Goal: Task Accomplishment & Management: Complete application form

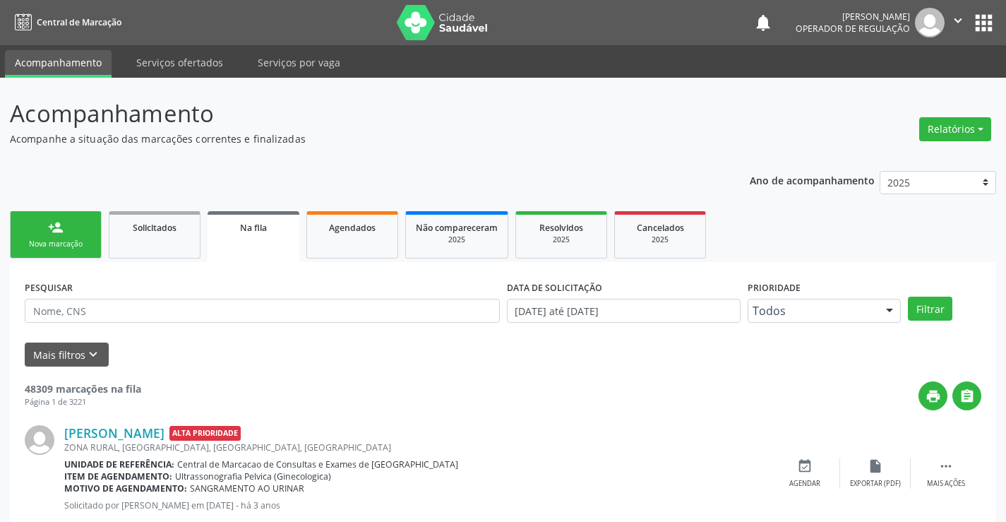
click at [63, 244] on div "Nova marcação" at bounding box center [55, 244] width 71 height 11
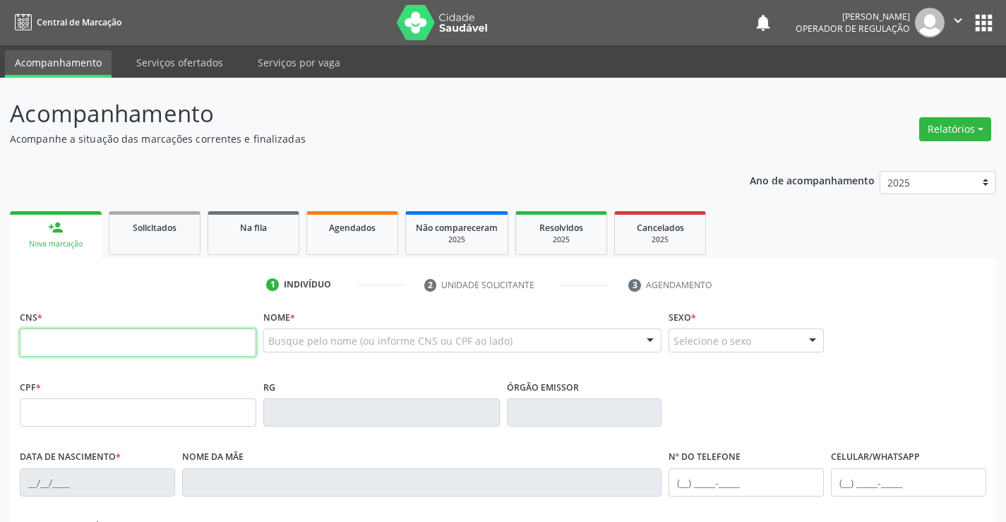
click at [53, 337] on input "text" at bounding box center [138, 342] width 236 height 28
type input "702 0038 6834 7187"
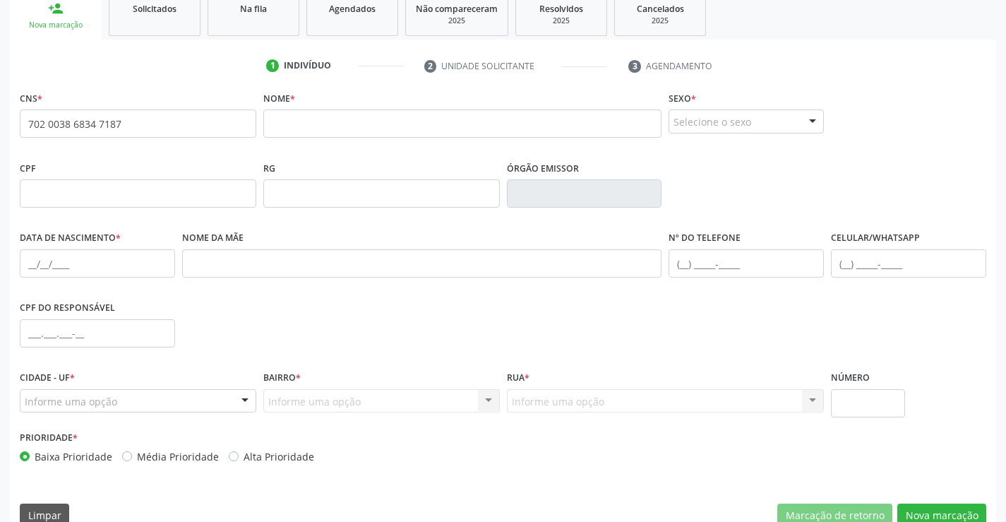
scroll to position [215, 0]
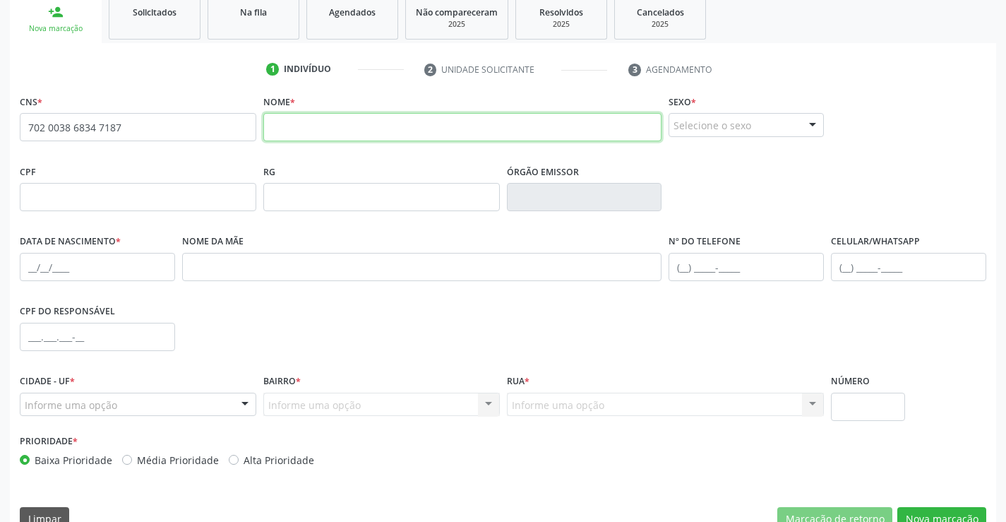
click at [330, 128] on input "text" at bounding box center [462, 127] width 399 height 28
drag, startPoint x: 272, startPoint y: 129, endPoint x: 425, endPoint y: 146, distance: 154.1
click at [425, 146] on fieldset "Nome * qUELLIAN pEREIRA lIMA" at bounding box center [462, 121] width 399 height 60
type input "quelliane"
drag, startPoint x: 270, startPoint y: 131, endPoint x: 342, endPoint y: 129, distance: 72.7
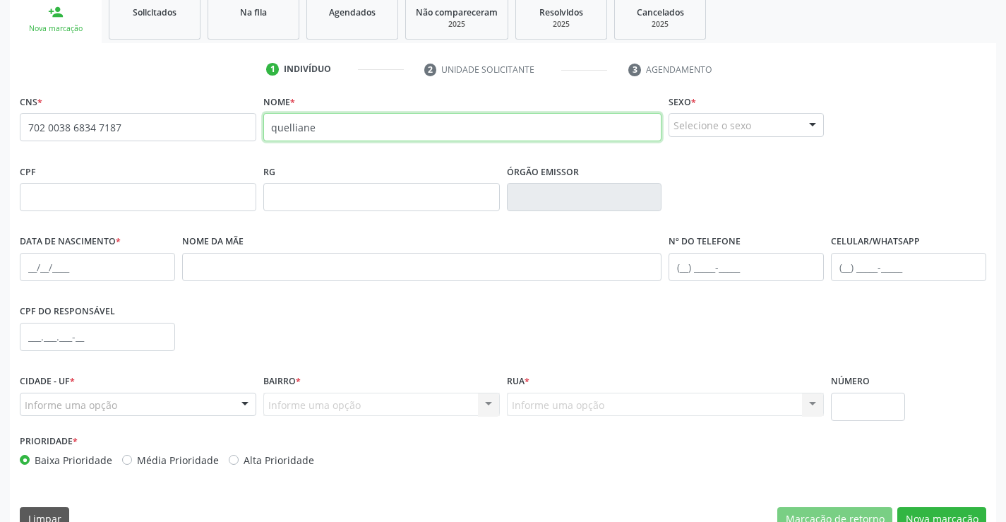
click at [342, 129] on input "quelliane" at bounding box center [462, 127] width 399 height 28
type input "[PERSON_NAME]"
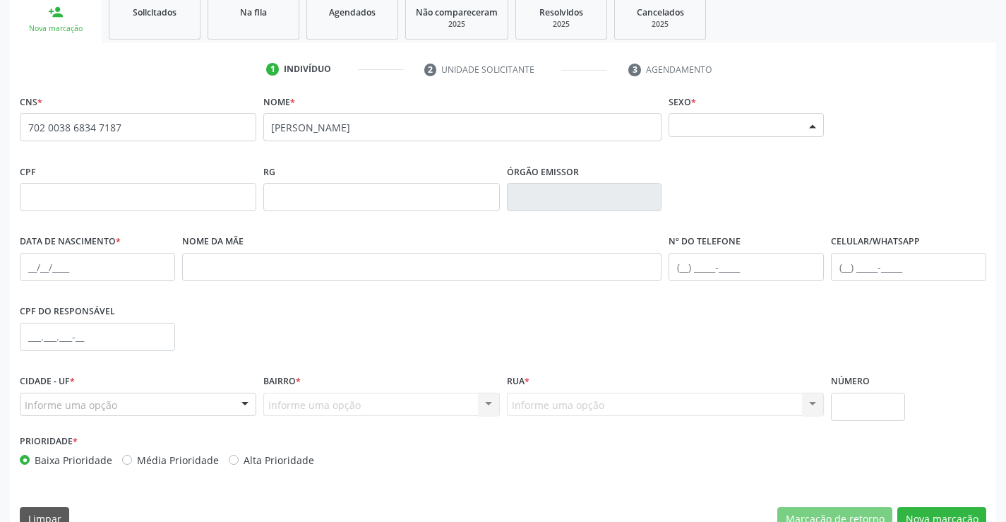
click at [813, 124] on div at bounding box center [812, 126] width 21 height 24
click at [699, 175] on span "Feminino" at bounding box center [701, 179] width 49 height 16
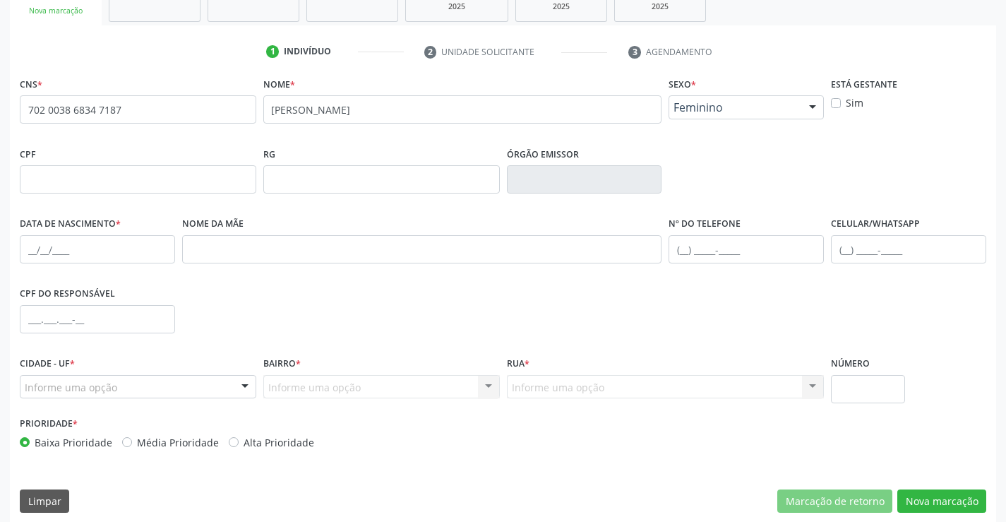
scroll to position [236, 0]
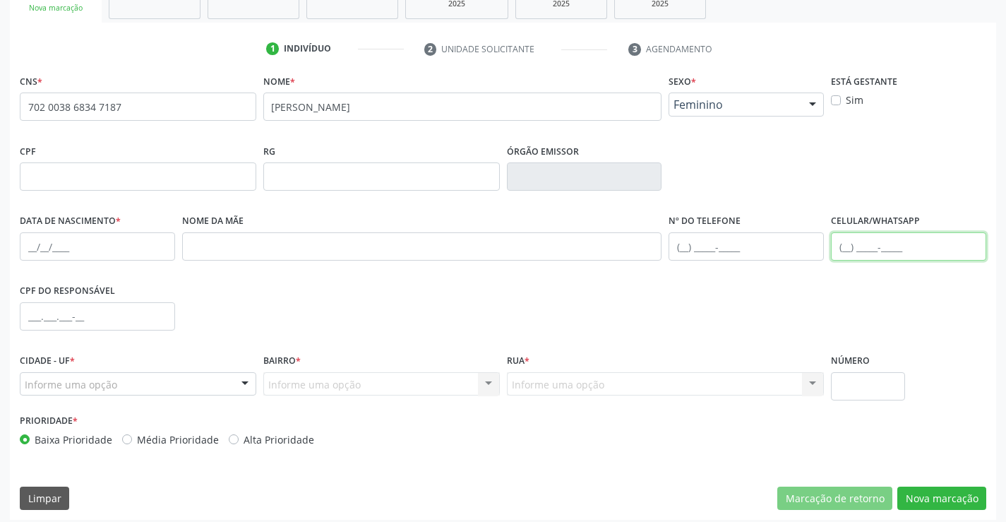
click at [845, 247] on input "text" at bounding box center [908, 246] width 155 height 28
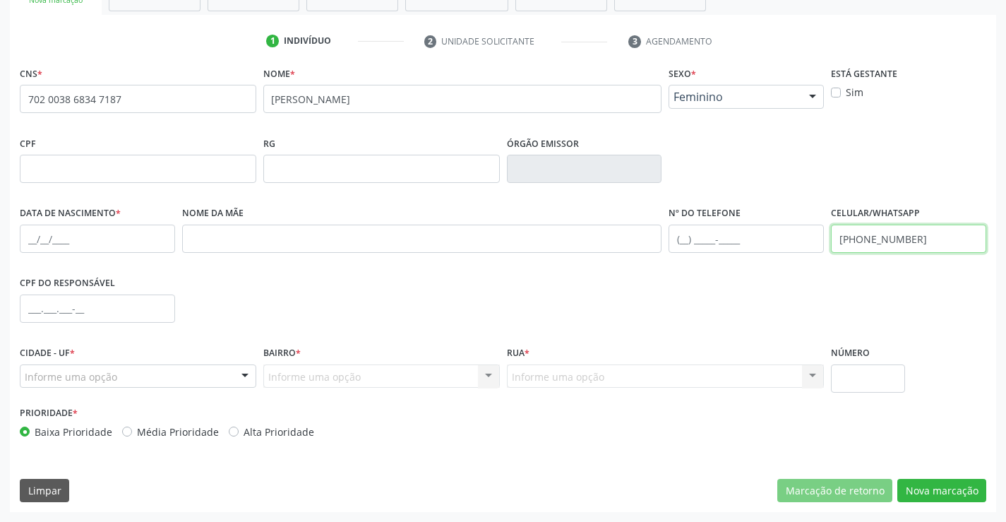
type input "[PHONE_NUMBER]"
click at [30, 240] on input "text" at bounding box center [97, 238] width 155 height 28
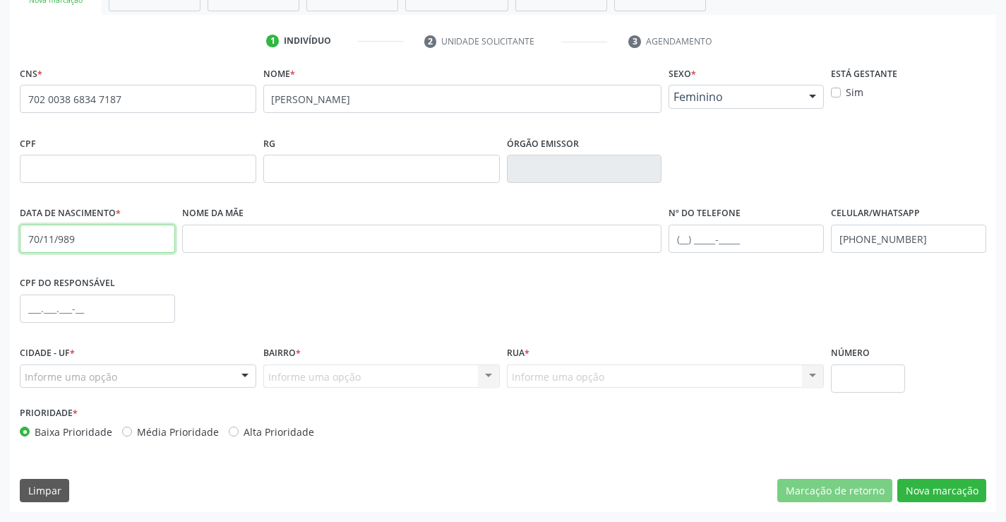
drag, startPoint x: 28, startPoint y: 238, endPoint x: 98, endPoint y: 236, distance: 70.6
click at [98, 236] on input "70/11/989" at bounding box center [97, 238] width 155 height 28
type input "[DATE]"
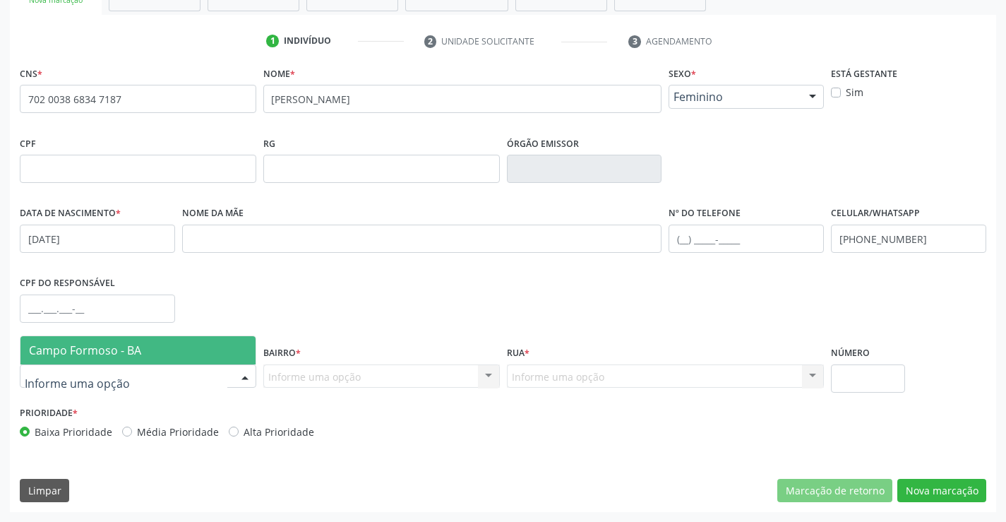
click at [246, 375] on div at bounding box center [244, 377] width 21 height 24
click at [209, 349] on span "Campo Formoso - BA" at bounding box center [137, 350] width 235 height 28
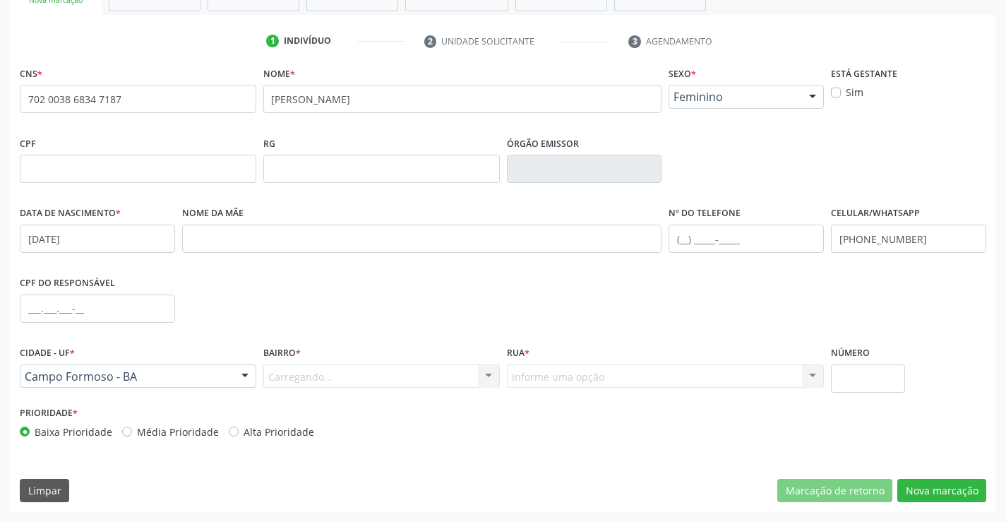
click at [368, 375] on div "Carregando... Nenhum resultado encontrado para: " " Nenhuma opção encontrada. D…" at bounding box center [381, 376] width 236 height 24
click at [490, 375] on div at bounding box center [488, 377] width 21 height 24
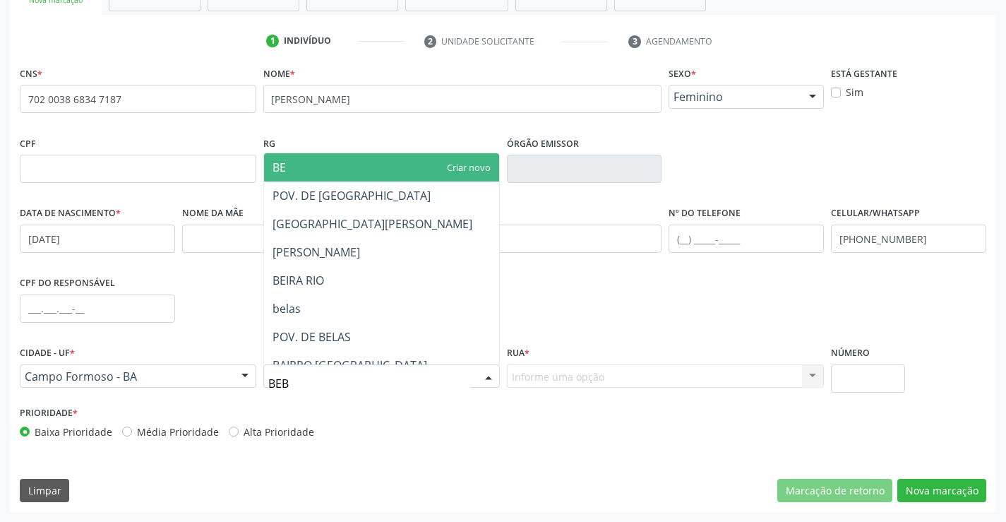
type input "BEBE"
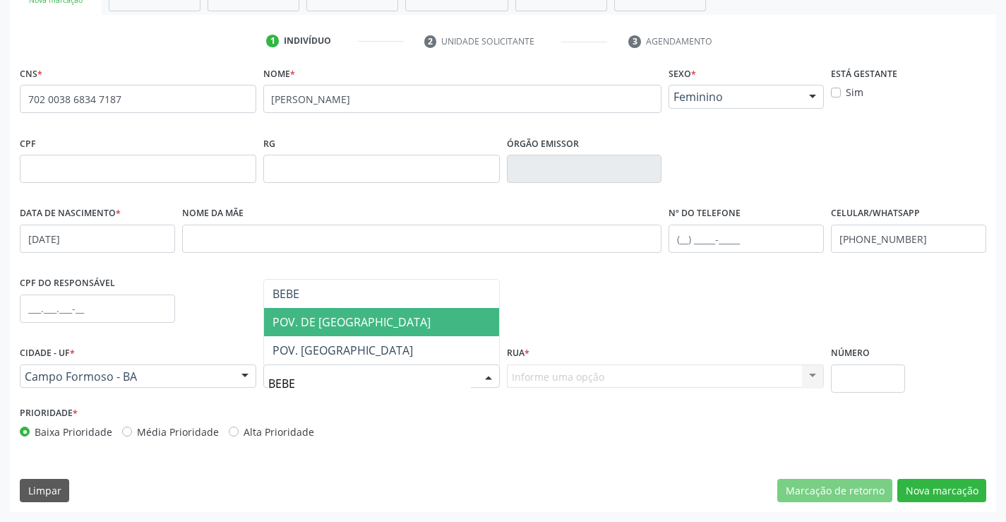
click at [356, 323] on span "POV. DE [GEOGRAPHIC_DATA]" at bounding box center [351, 322] width 158 height 16
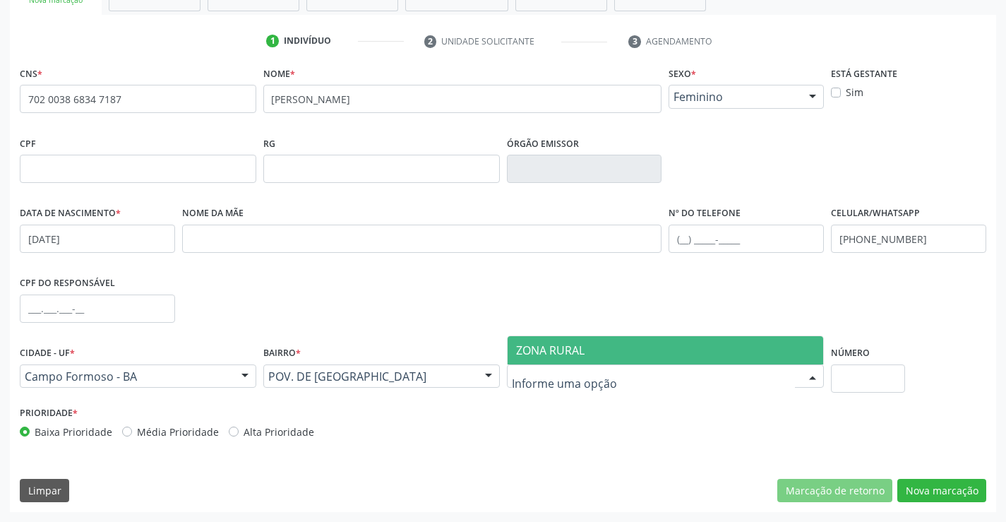
click at [556, 351] on span "ZONA RURAL" at bounding box center [550, 350] width 68 height 16
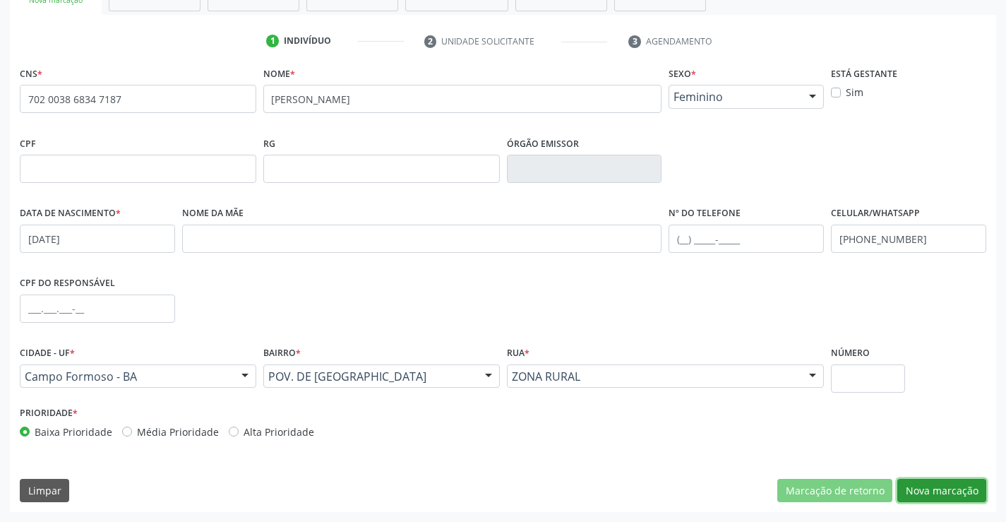
click at [936, 490] on button "Nova marcação" at bounding box center [941, 490] width 89 height 24
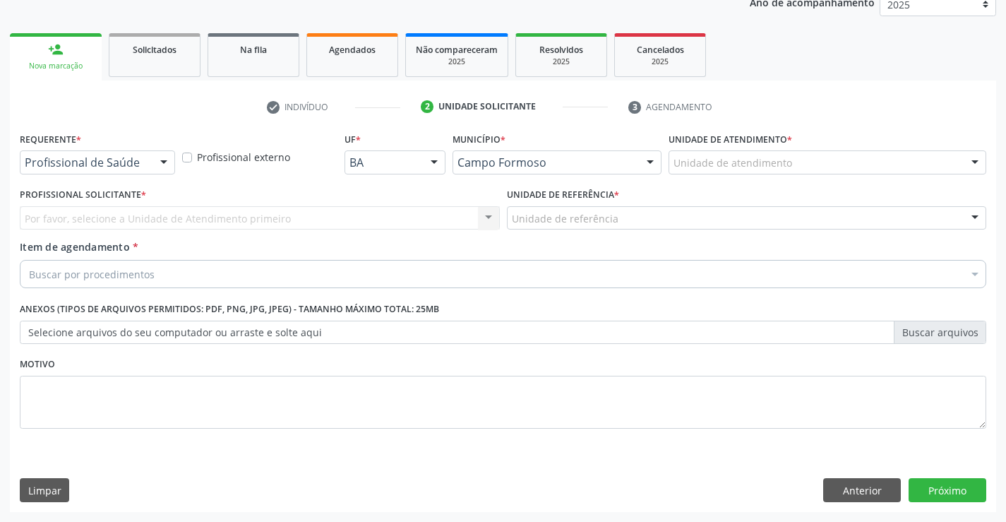
click at [164, 158] on div at bounding box center [163, 163] width 21 height 24
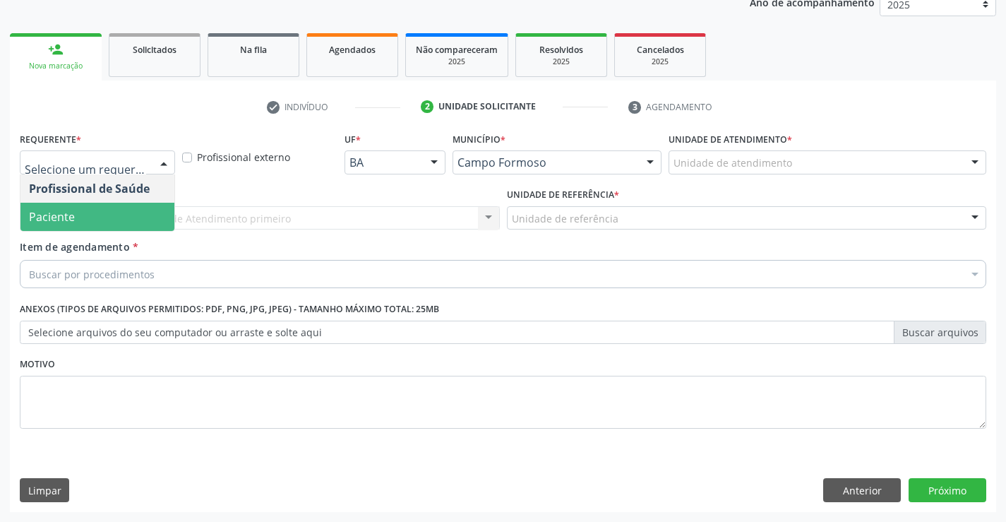
click at [68, 217] on span "Paciente" at bounding box center [52, 217] width 46 height 16
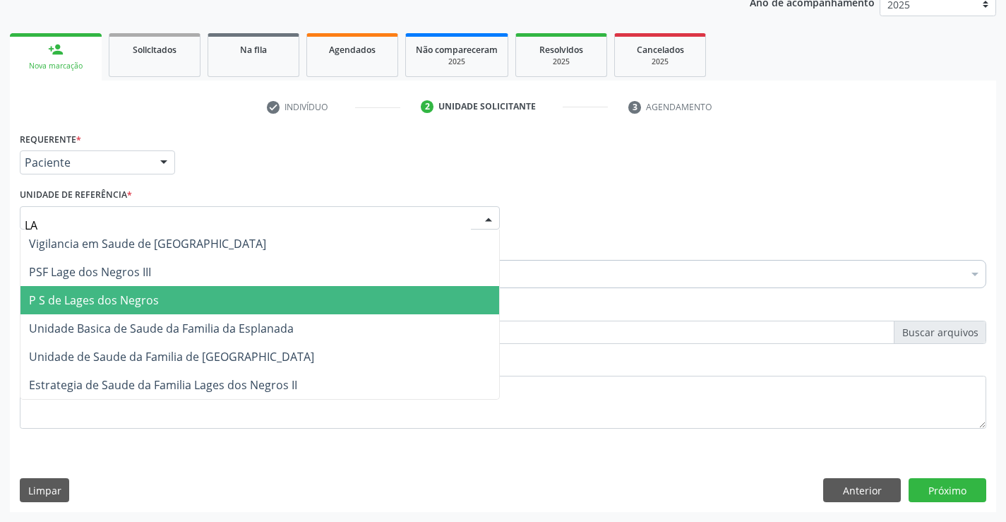
type input "LAG"
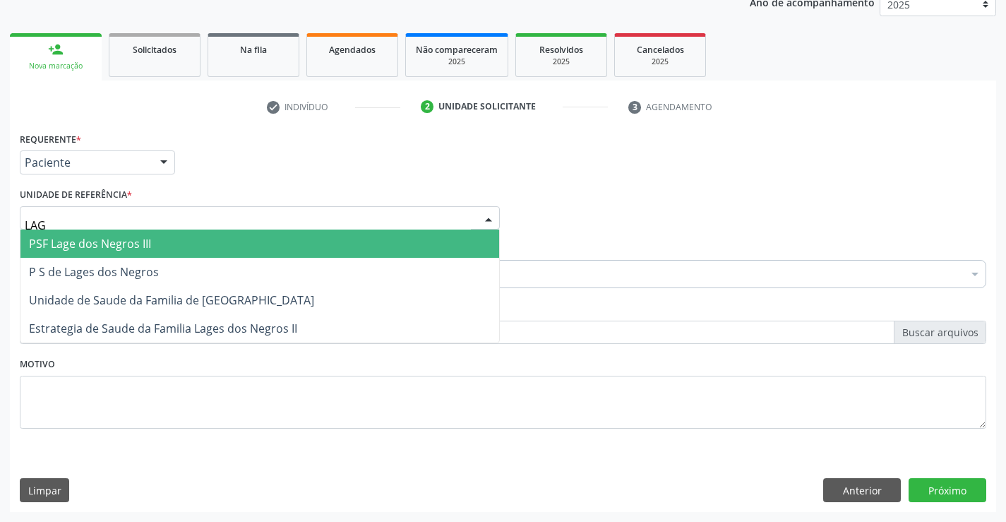
click at [73, 241] on span "PSF Lage dos Negros III" at bounding box center [90, 244] width 122 height 16
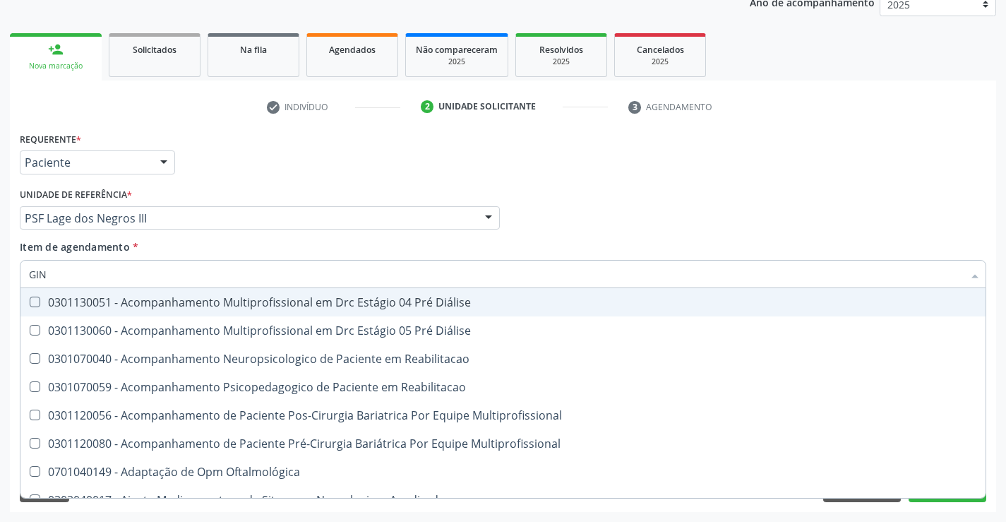
type input "GINE"
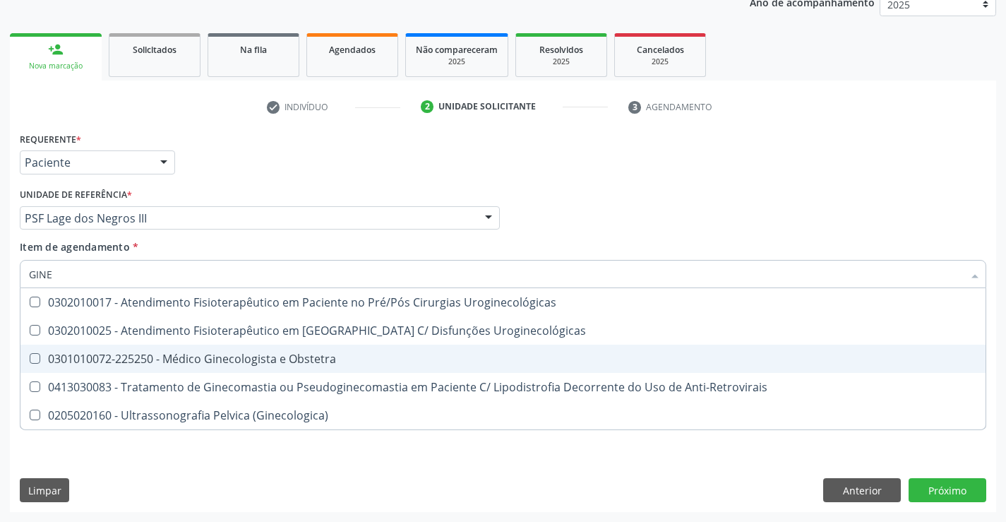
click at [163, 361] on div "0301010072-225250 - Médico Ginecologista e Obstetra" at bounding box center [503, 358] width 948 height 11
checkbox Obstetra "true"
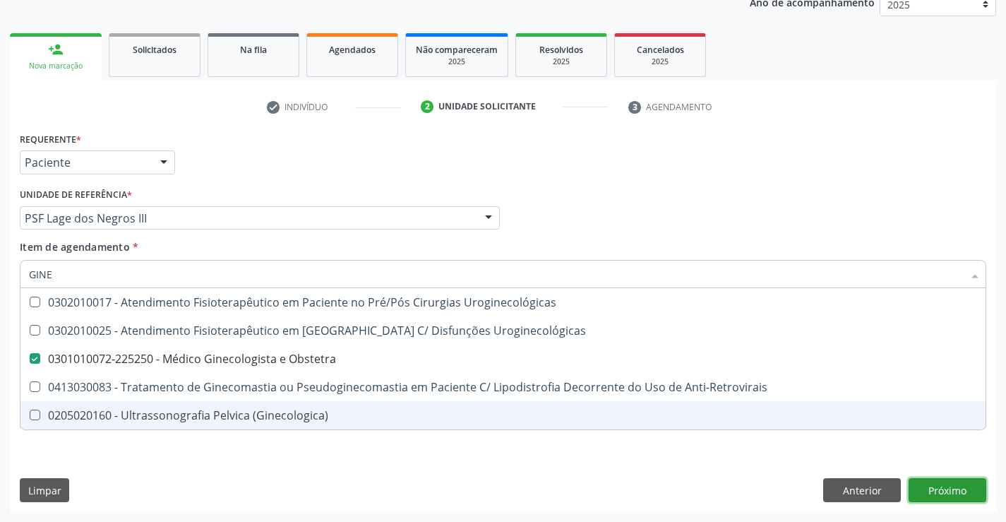
click at [943, 491] on div "Requerente * Paciente Profissional de Saúde Paciente Nenhum resultado encontrad…" at bounding box center [503, 319] width 986 height 383
checkbox Uroginecológicas "true"
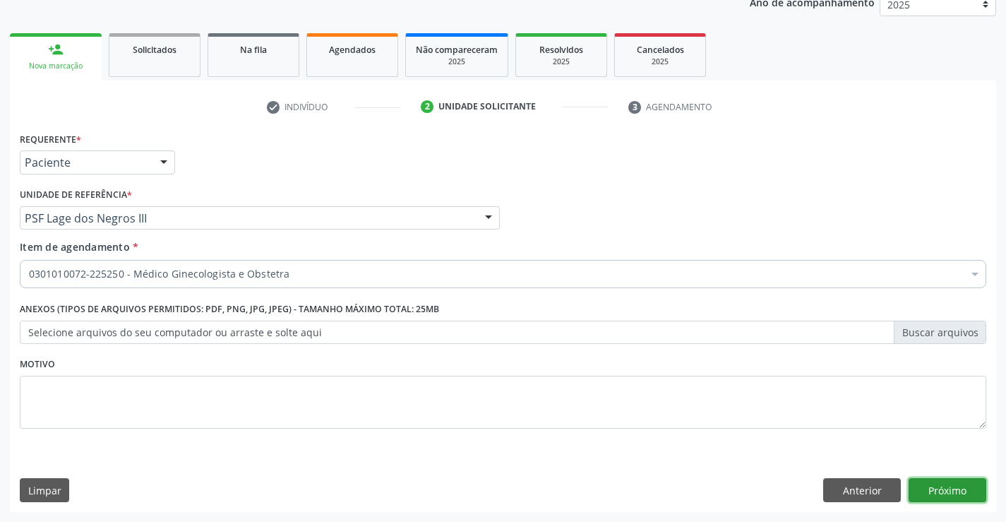
click at [946, 490] on button "Próximo" at bounding box center [947, 490] width 78 height 24
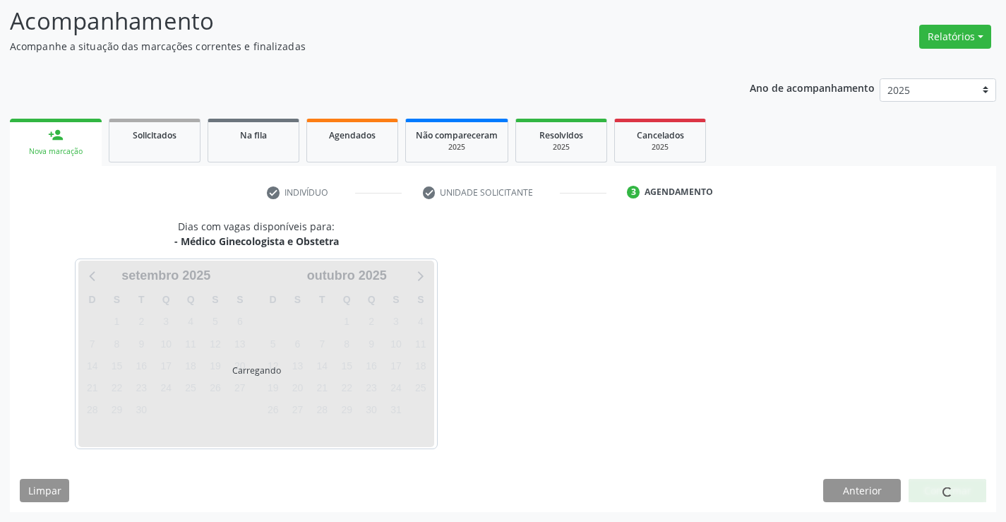
scroll to position [92, 0]
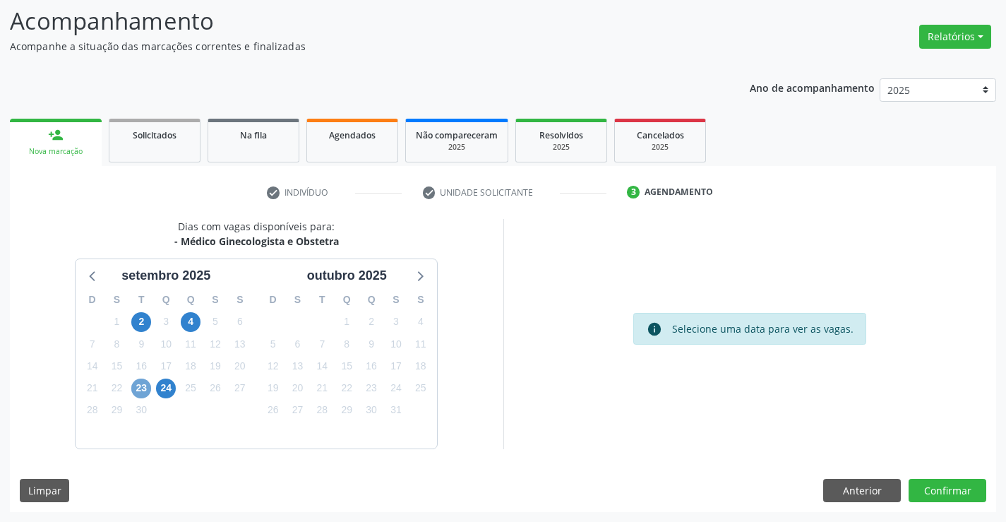
click at [138, 385] on span "23" at bounding box center [141, 388] width 20 height 20
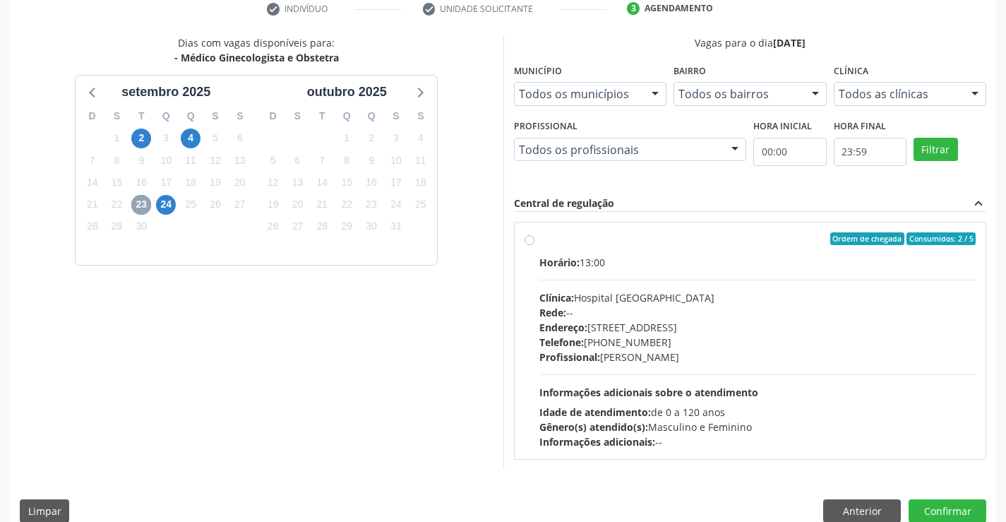
scroll to position [291, 0]
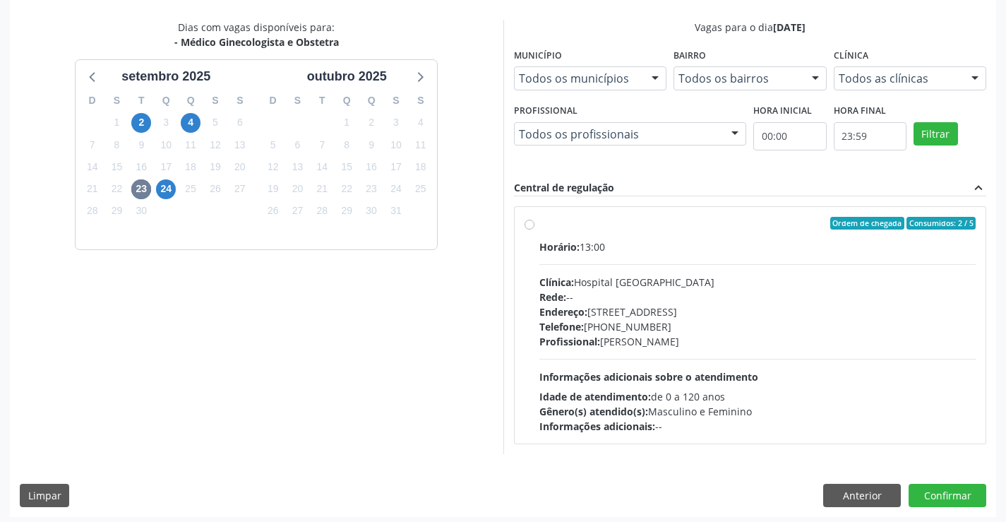
click at [539, 224] on label "Ordem de chegada Consumidos: 2 / 5 Horário: 13:00 Clínica: Hospital [GEOGRAPHIC…" at bounding box center [757, 325] width 437 height 217
click at [531, 224] on input "Ordem de chegada Consumidos: 2 / 5 Horário: 13:00 Clínica: Hospital [GEOGRAPHIC…" at bounding box center [529, 223] width 10 height 13
radio input "true"
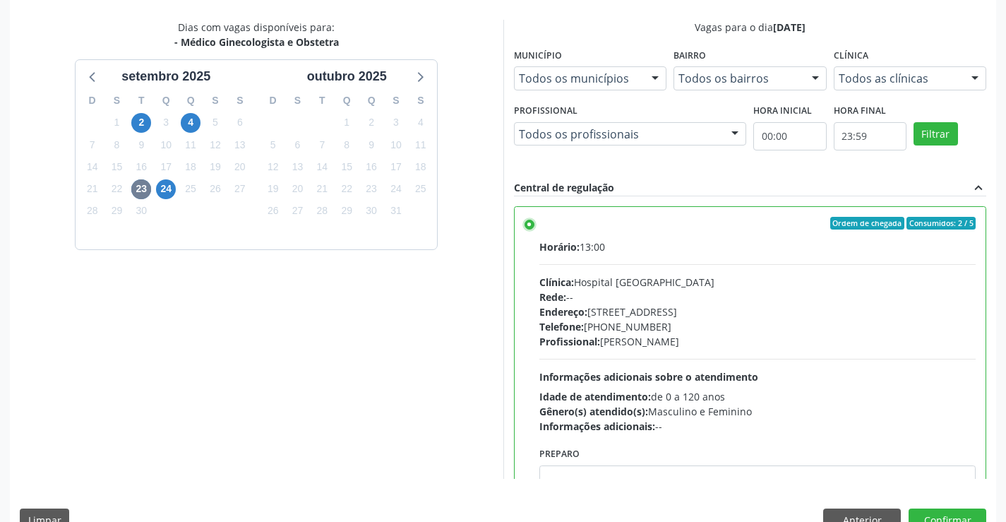
scroll to position [322, 0]
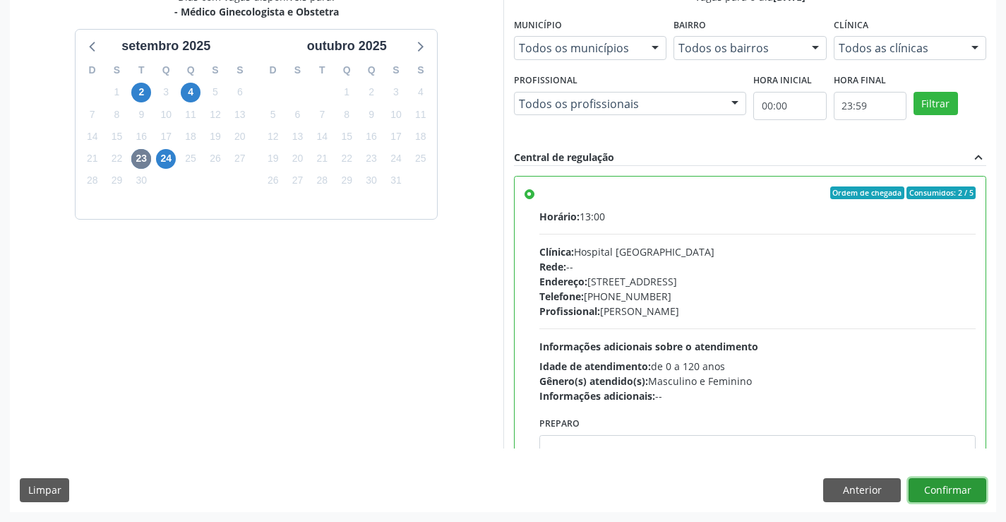
click at [940, 490] on button "Confirmar" at bounding box center [947, 490] width 78 height 24
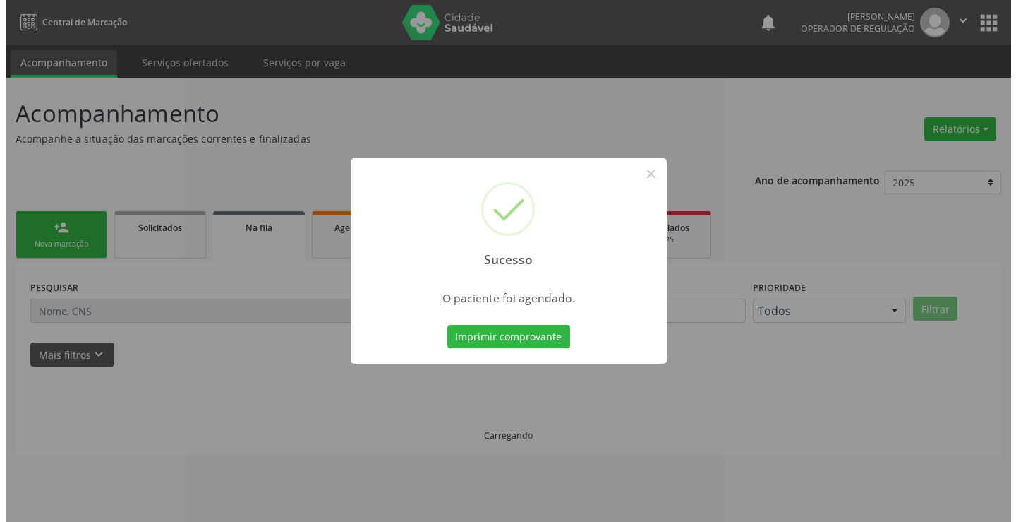
scroll to position [0, 0]
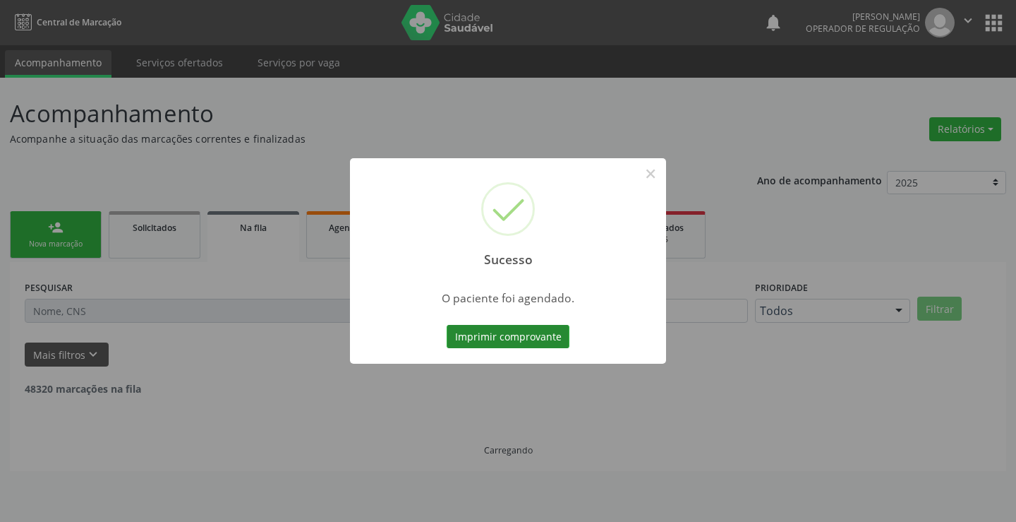
click at [513, 337] on button "Imprimir comprovante" at bounding box center [508, 337] width 123 height 24
